Goal: Navigation & Orientation: Find specific page/section

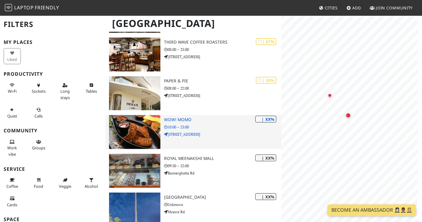
scroll to position [275, 0]
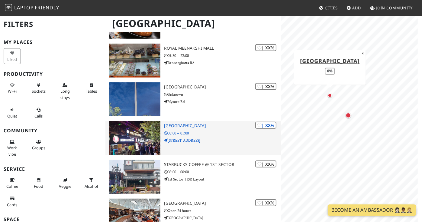
click at [187, 121] on div "| XX% HSR High Street 08:00 – 01:00 235, 9th Main Rd" at bounding box center [222, 138] width 117 height 34
click at [134, 122] on img at bounding box center [134, 138] width 51 height 34
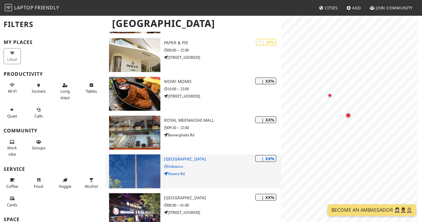
scroll to position [137, 0]
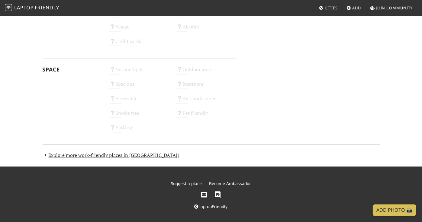
scroll to position [323, 0]
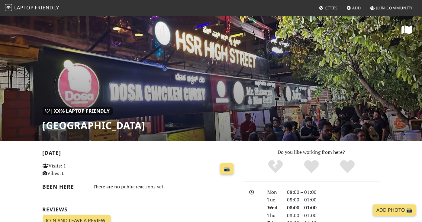
click at [41, 7] on span "Friendly" at bounding box center [47, 7] width 24 height 7
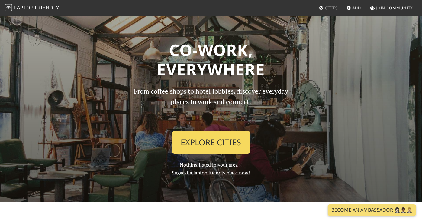
click at [218, 138] on link "Explore Cities" at bounding box center [211, 142] width 79 height 22
